Goal: Book appointment/travel/reservation

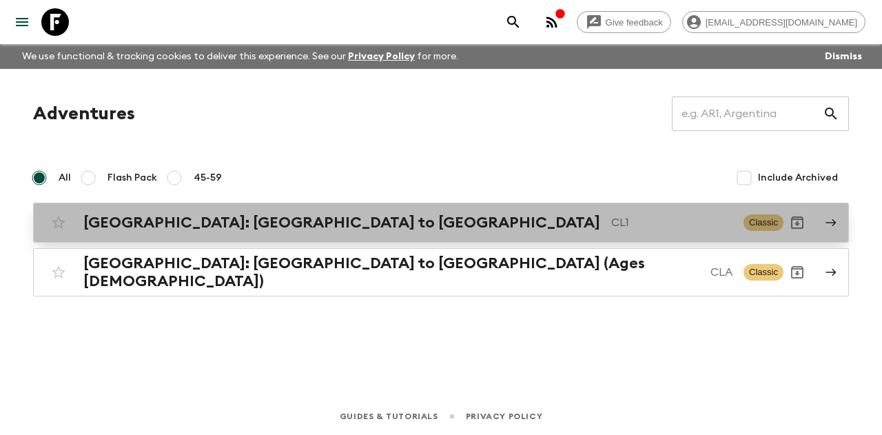
click at [155, 235] on div "[GEOGRAPHIC_DATA]: [GEOGRAPHIC_DATA] to Patagonia CL1 Classic" at bounding box center [414, 223] width 739 height 28
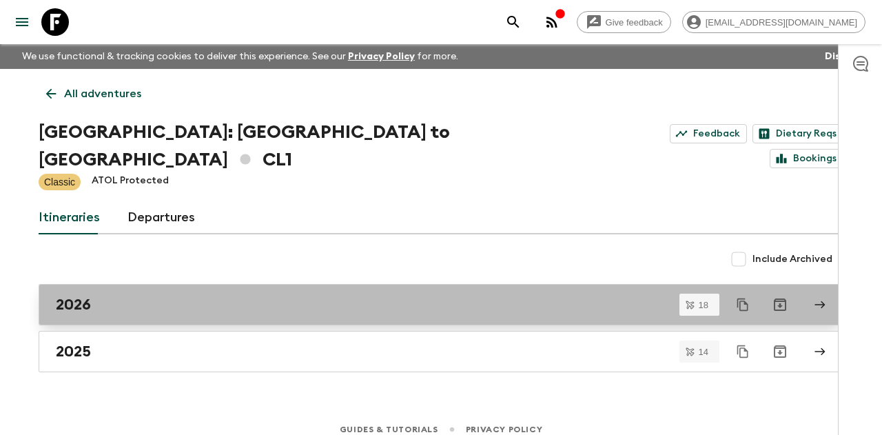
click at [152, 296] on div "2026" at bounding box center [428, 305] width 745 height 18
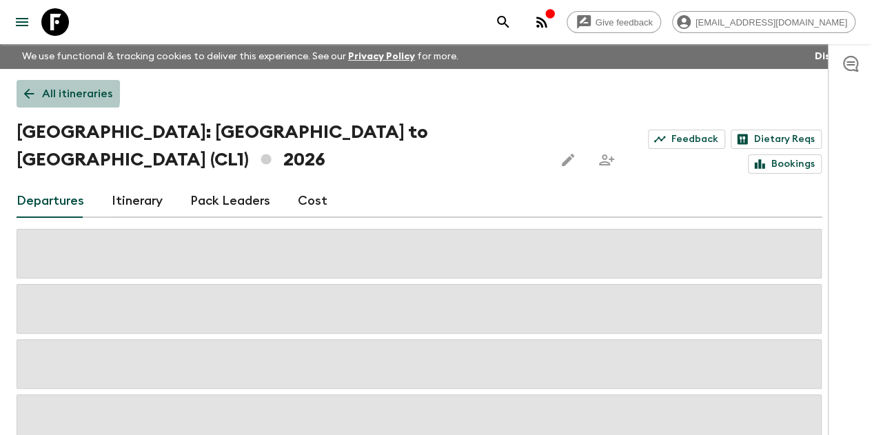
click at [34, 91] on icon at bounding box center [29, 94] width 10 height 10
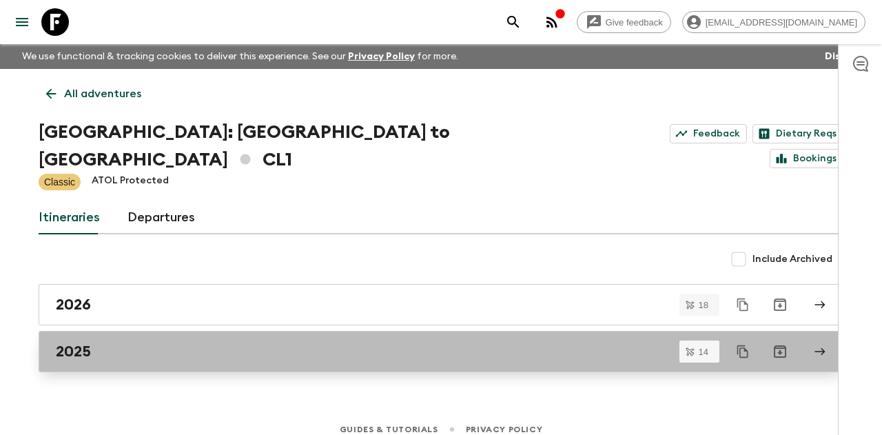
click at [97, 343] on div "2025" at bounding box center [428, 352] width 745 height 18
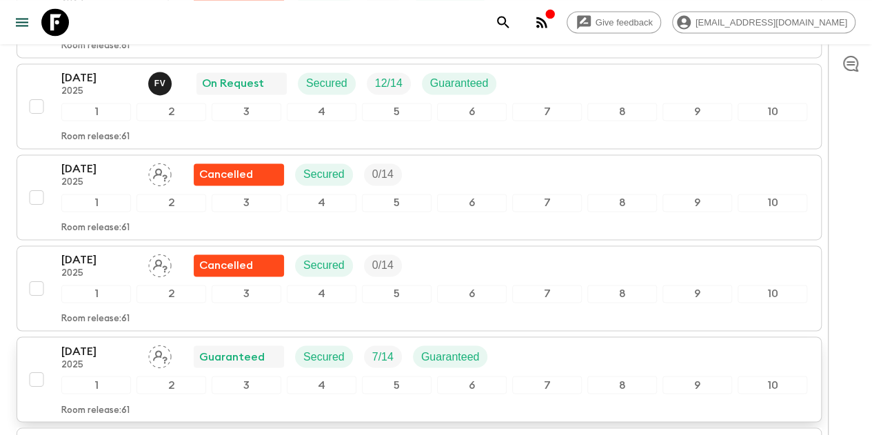
scroll to position [801, 0]
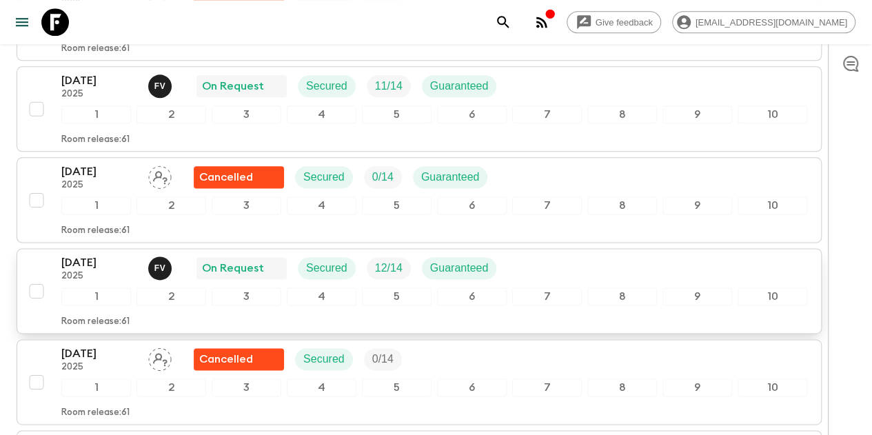
click at [128, 254] on p "[DATE]" at bounding box center [99, 262] width 76 height 17
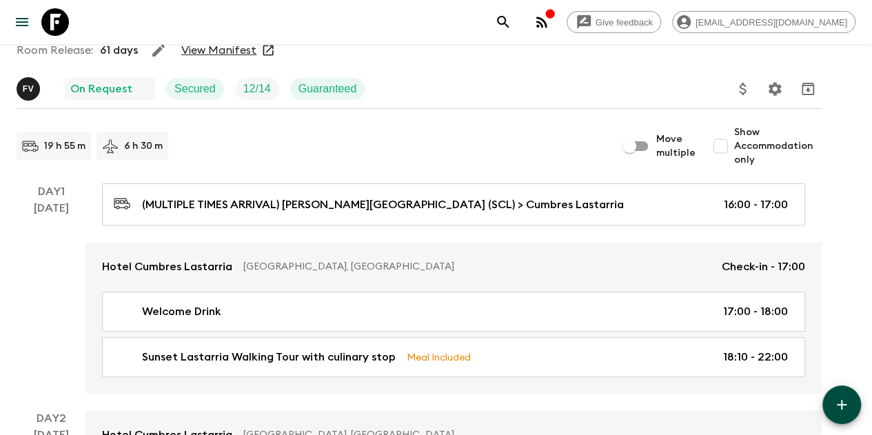
scroll to position [103, 0]
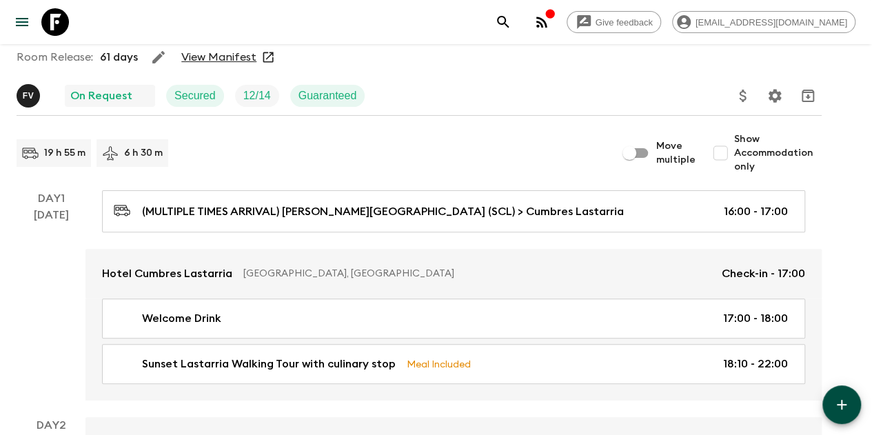
click at [163, 157] on p "6 h 30 m" at bounding box center [143, 153] width 39 height 14
click at [255, 54] on link "View Manifest" at bounding box center [218, 57] width 75 height 14
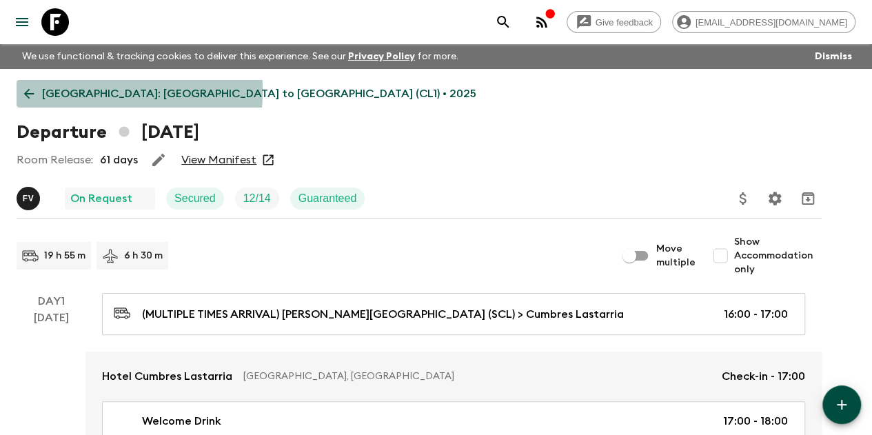
click at [34, 90] on icon at bounding box center [29, 94] width 10 height 10
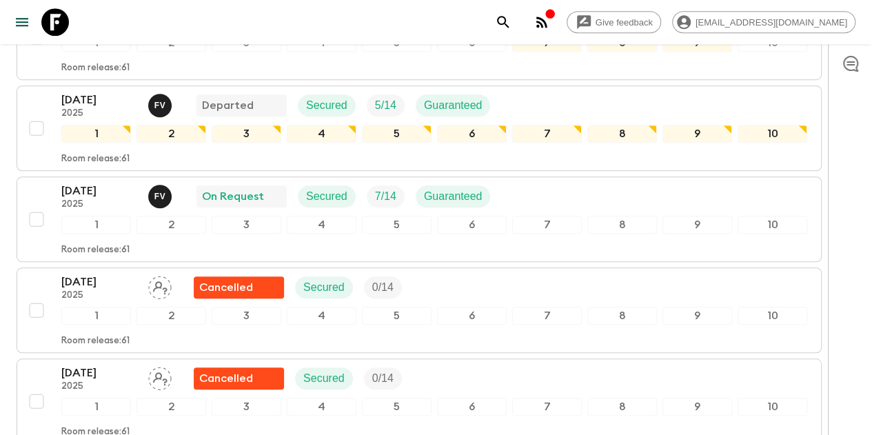
scroll to position [417, 0]
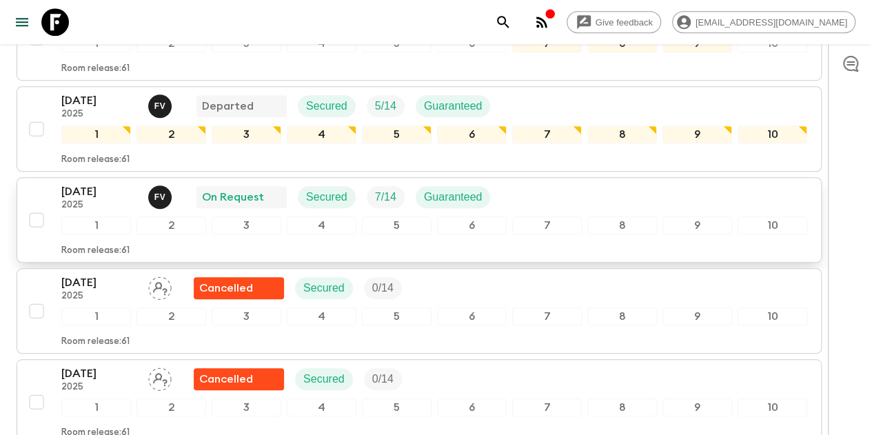
click at [137, 183] on p "[DATE]" at bounding box center [99, 191] width 76 height 17
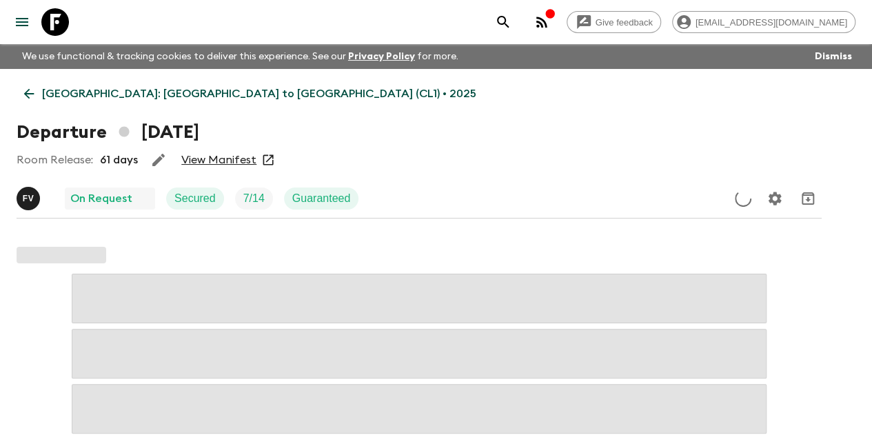
click at [255, 158] on link "View Manifest" at bounding box center [218, 160] width 75 height 14
